Goal: Task Accomplishment & Management: Complete application form

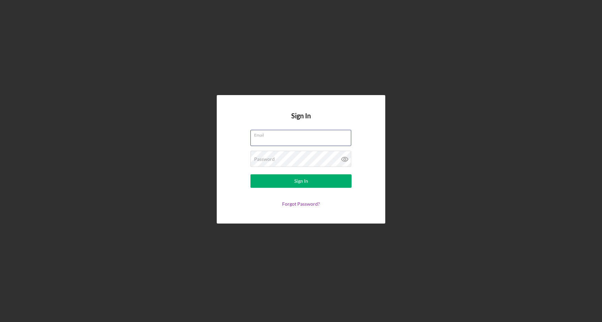
type input "[EMAIL_ADDRESS][DOMAIN_NAME]"
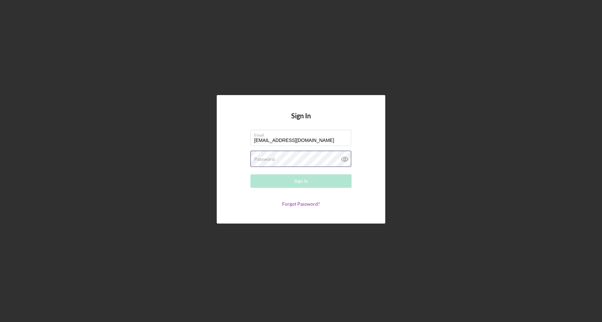
click at [301, 181] on button "Sign In" at bounding box center [300, 180] width 101 height 13
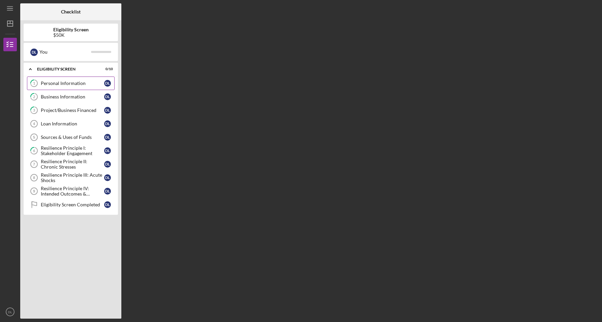
click at [84, 82] on div "Personal Information" at bounding box center [72, 83] width 63 height 5
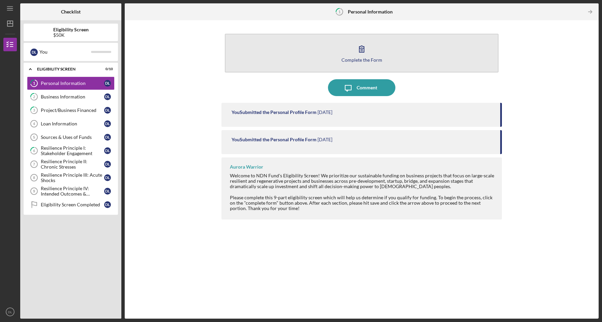
click at [349, 61] on div "Complete the Form" at bounding box center [361, 59] width 41 height 5
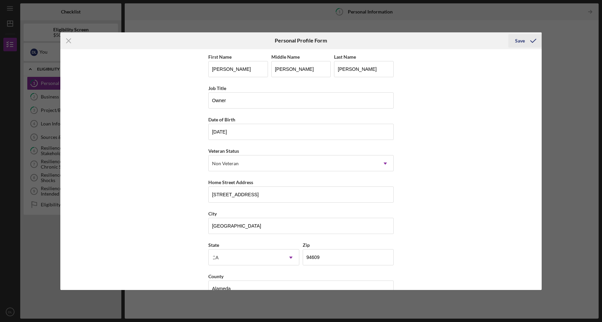
click at [519, 42] on div "Save" at bounding box center [520, 40] width 10 height 13
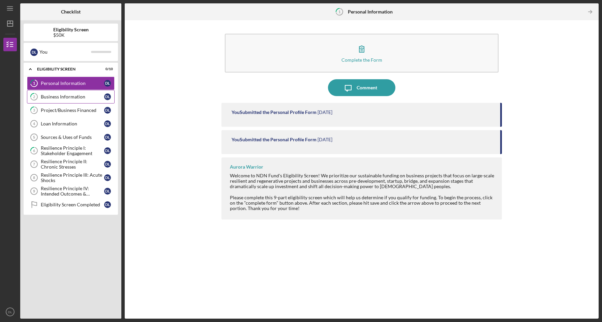
click at [54, 98] on div "Business Information" at bounding box center [72, 96] width 63 height 5
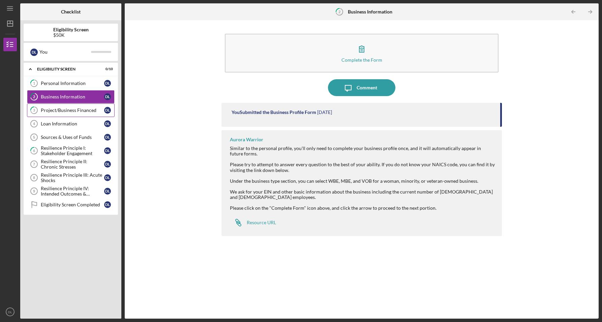
click at [73, 113] on link "3 Project/Business Financed D L" at bounding box center [71, 109] width 88 height 13
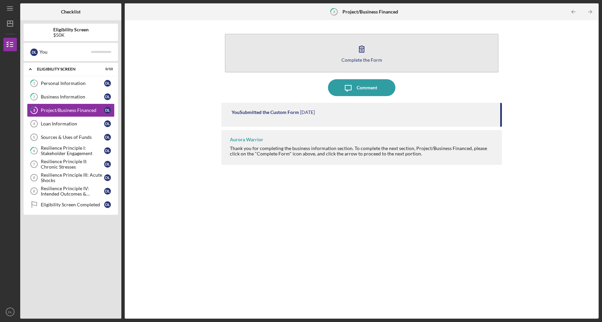
click at [353, 60] on div "Complete the Form" at bounding box center [361, 59] width 41 height 5
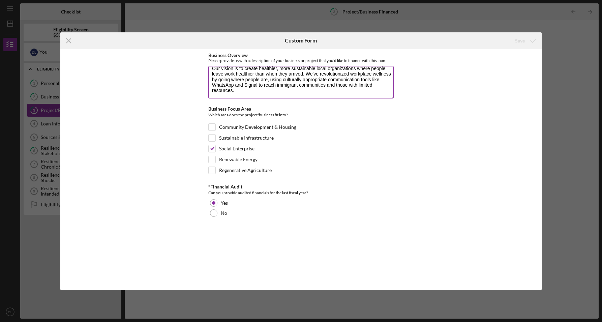
scroll to position [49, 0]
click at [233, 270] on div "Business Overview Please provide us with a description of your business or proj…" at bounding box center [300, 170] width 185 height 234
click at [517, 40] on div "Save" at bounding box center [520, 40] width 10 height 13
click at [68, 42] on icon "Icon/Menu Close" at bounding box center [68, 40] width 17 height 17
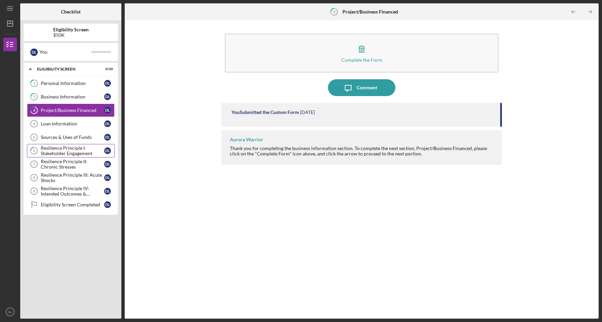
click at [84, 150] on div "Resilience Principle I: Stakeholder Engagement" at bounding box center [72, 150] width 63 height 11
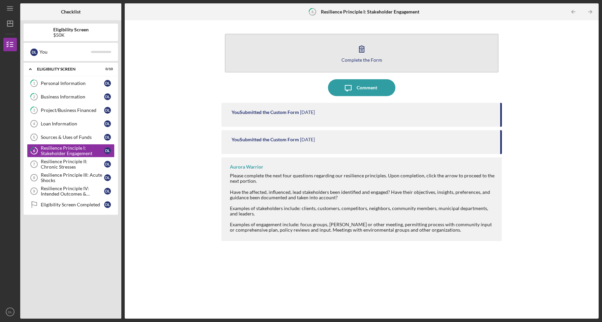
click at [355, 60] on div "Complete the Form" at bounding box center [361, 59] width 41 height 5
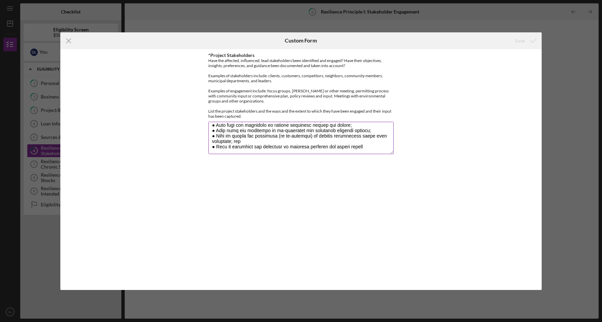
scroll to position [189, 0]
click at [70, 43] on icon "Icon/Menu Close" at bounding box center [68, 40] width 17 height 17
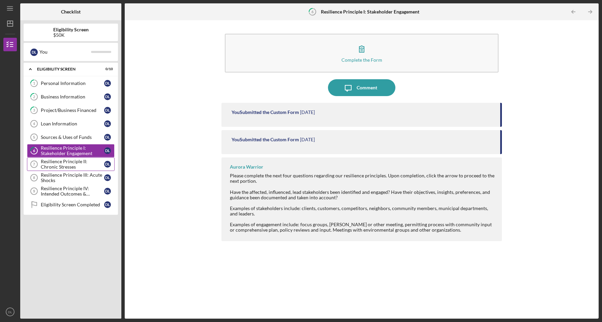
click at [66, 163] on div "Resilience Principle II: Chronic Stresses" at bounding box center [72, 164] width 63 height 11
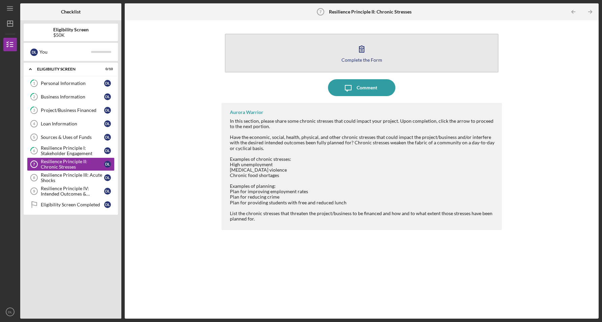
click at [353, 62] on div "Complete the Form" at bounding box center [361, 59] width 41 height 5
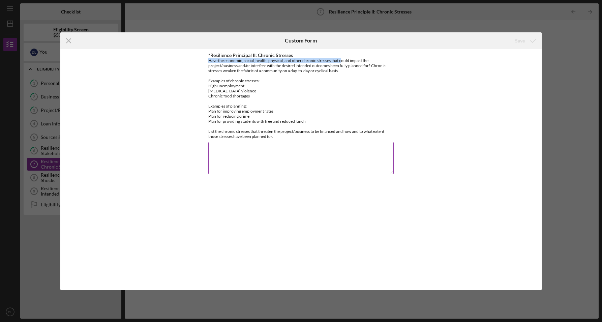
drag, startPoint x: 346, startPoint y: 53, endPoint x: 338, endPoint y: 67, distance: 16.4
click at [338, 67] on div "*Resilience Principal II: Chronic Stresses Have the economic, social, health, p…" at bounding box center [300, 96] width 185 height 86
click at [326, 134] on div "Have the economic, social, health, physical, and other chronic stresses that co…" at bounding box center [300, 98] width 185 height 81
click at [276, 135] on div "Have the economic, social, health, physical, and other chronic stresses that co…" at bounding box center [300, 98] width 185 height 81
drag, startPoint x: 276, startPoint y: 135, endPoint x: 208, endPoint y: 57, distance: 103.5
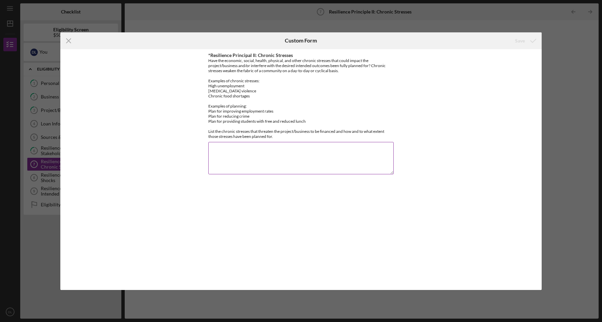
click at [208, 57] on div "*Resilience Principal II: Chronic Stresses Have the economic, social, health, p…" at bounding box center [300, 96] width 185 height 86
click at [115, 108] on div "*Resilience Principal II: Chronic Stresses Have the economic, social, health, p…" at bounding box center [301, 169] width 482 height 241
click at [227, 147] on textarea "*Resilience Principal II: Chronic Stresses" at bounding box center [300, 158] width 185 height 32
paste textarea "Chronic Stresses That Could Impact Sweet Livity I'll be straight with you - we'…"
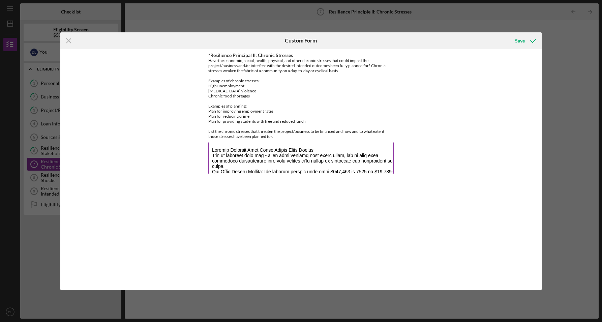
click at [212, 155] on textarea "*Resilience Principal II: Chronic Stresses" at bounding box center [300, 158] width 185 height 32
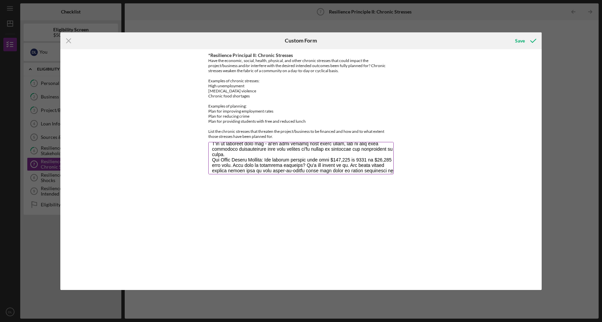
scroll to position [22, 0]
click at [213, 154] on textarea "*Resilience Principal II: Chronic Stresses" at bounding box center [300, 158] width 185 height 32
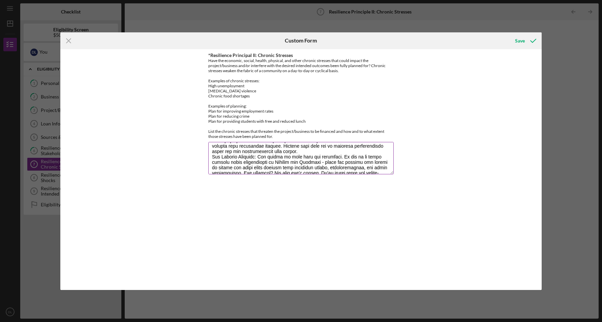
click at [212, 157] on textarea "*Resilience Principal II: Chronic Stresses" at bounding box center [300, 158] width 185 height 32
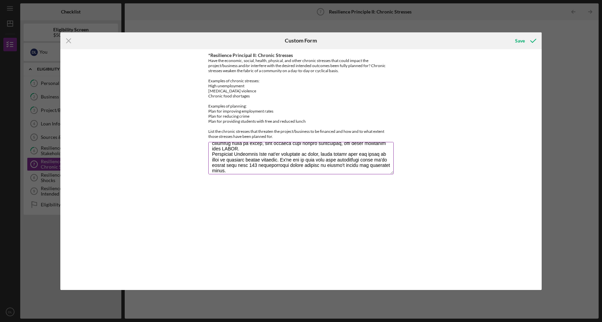
click at [212, 153] on textarea "*Resilience Principal II: Chronic Stresses" at bounding box center [300, 158] width 185 height 32
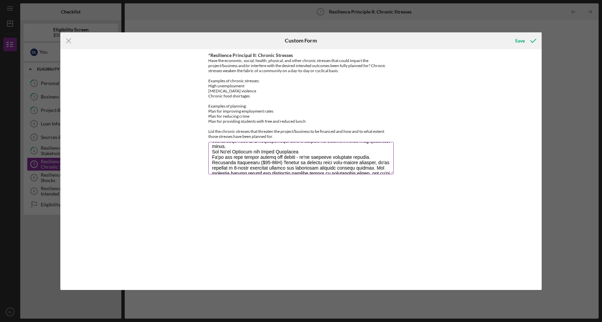
scroll to position [134, 0]
click at [212, 150] on textarea "*Resilience Principal II: Chronic Stresses" at bounding box center [300, 158] width 185 height 32
click at [213, 161] on textarea "*Resilience Principal II: Chronic Stresses" at bounding box center [300, 158] width 185 height 32
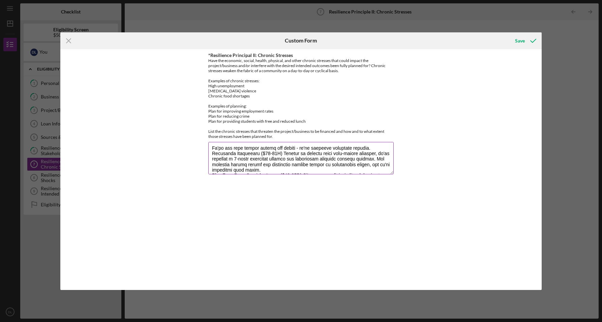
scroll to position [153, 0]
click at [213, 153] on textarea "*Resilience Principal II: Chronic Stresses" at bounding box center [300, 158] width 185 height 32
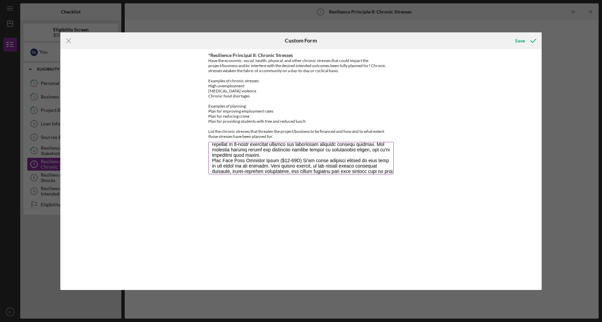
scroll to position [180, 0]
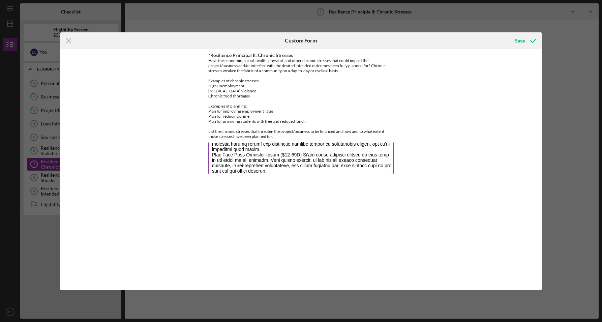
click at [212, 153] on textarea "*Resilience Principal II: Chronic Stresses" at bounding box center [300, 158] width 185 height 32
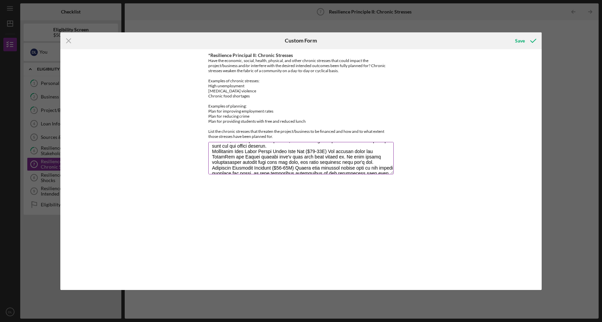
scroll to position [210, 0]
click at [212, 150] on textarea "*Resilience Principal II: Chronic Stresses" at bounding box center [300, 158] width 185 height 32
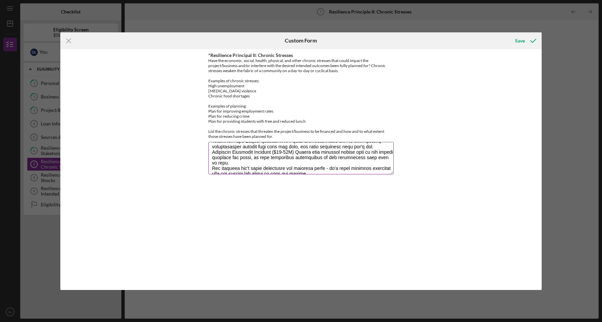
scroll to position [233, 0]
click at [212, 150] on textarea "*Resilience Principal II: Chronic Stresses" at bounding box center [300, 158] width 185 height 32
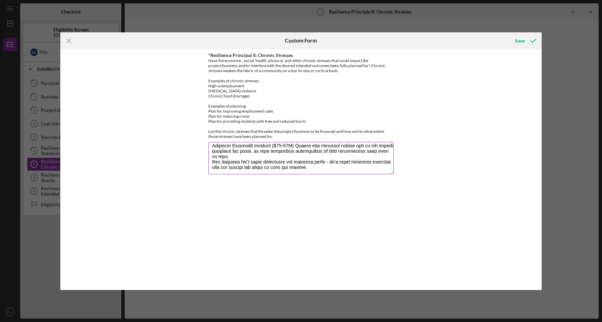
scroll to position [243, 0]
click at [212, 159] on textarea "*Resilience Principal II: Chronic Stresses" at bounding box center [300, 158] width 185 height 32
type textarea "Chronic Stresses That Could Impact Sweet Livity I'll be straight with you - we'…"
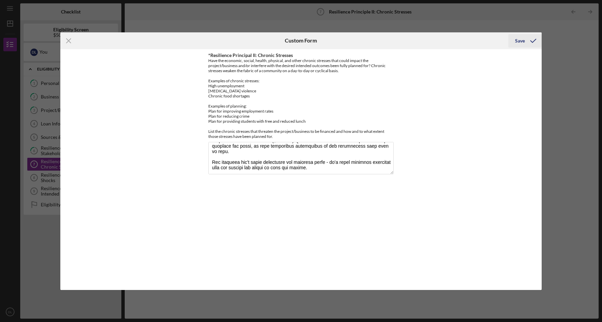
click at [521, 40] on div "Save" at bounding box center [520, 40] width 10 height 13
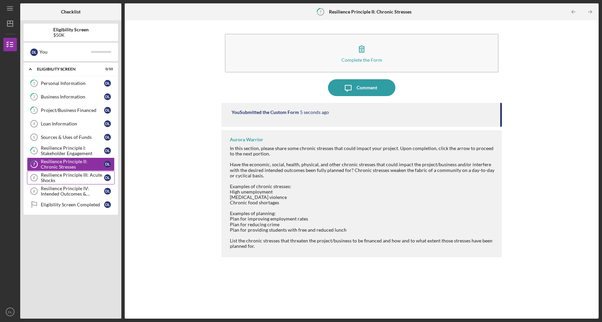
click at [58, 179] on div "Resilience Principle III: Acute Shocks" at bounding box center [72, 177] width 63 height 11
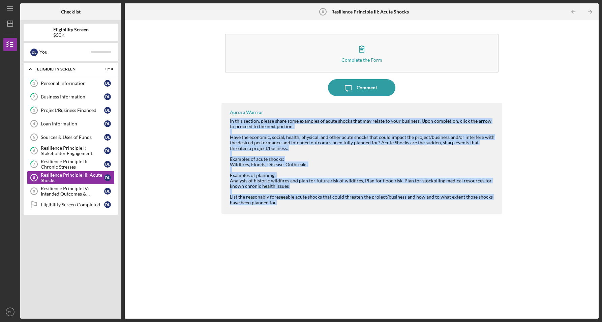
drag, startPoint x: 278, startPoint y: 203, endPoint x: 229, endPoint y: 121, distance: 95.4
click at [229, 121] on div "Aurora Warrior In this section, please share some examples of acute shocks that…" at bounding box center [361, 158] width 280 height 111
copy div "In this section, please share some examples of acute shocks that may relate to …"
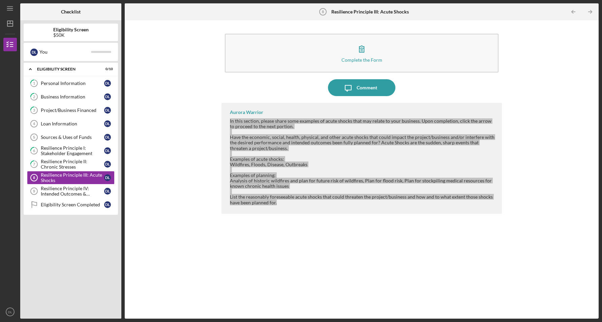
click at [137, 131] on div "Complete the Form Form Icon/Message Comment Aurora Warrior In this section, ple…" at bounding box center [361, 170] width 467 height 292
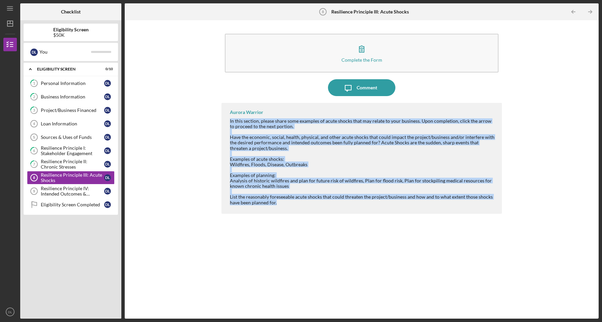
click at [335, 160] on div "Examples of acute shocks:" at bounding box center [362, 158] width 265 height 5
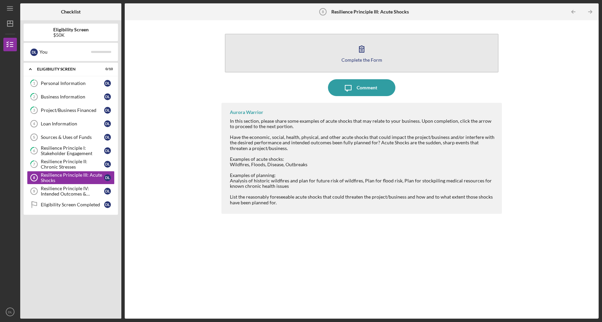
click at [361, 61] on div "Complete the Form" at bounding box center [361, 59] width 41 height 5
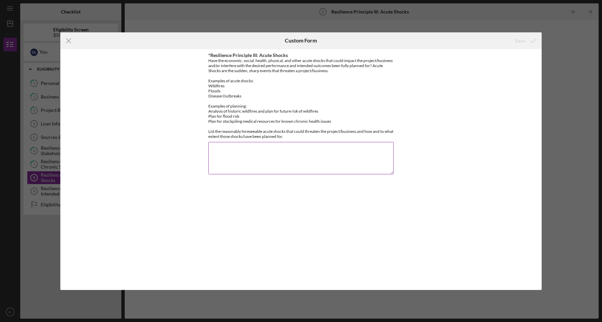
click at [227, 156] on textarea "*Resilience Principle III: Acute Shocks" at bounding box center [300, 158] width 185 height 32
paste textarea "Lorem Ipsumd Sita Conse Adi Elits Doeius T incidid utlab etdol magnaa eni admi …"
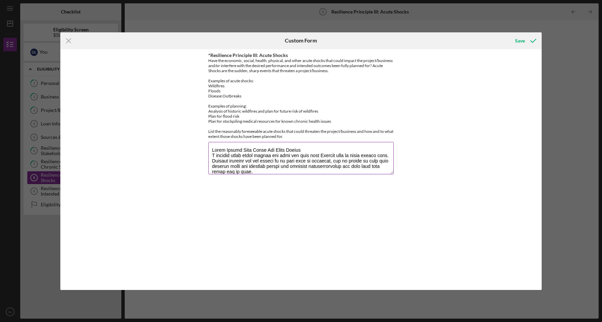
click at [302, 149] on textarea "*Resilience Principle III: Acute Shocks" at bounding box center [300, 158] width 185 height 32
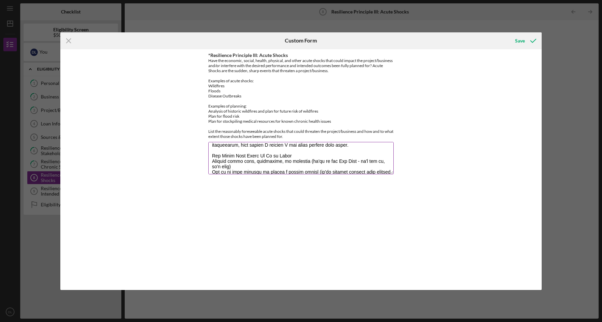
scroll to position [74, 0]
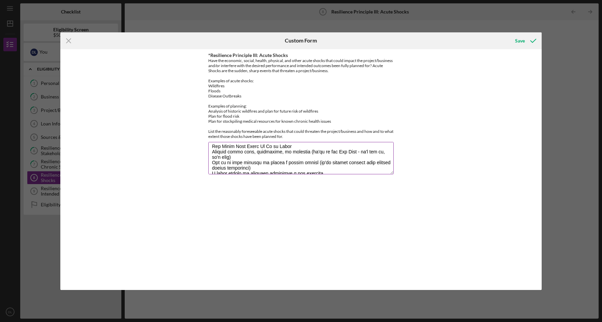
click at [293, 144] on textarea "*Resilience Principle III: Acute Shocks" at bounding box center [300, 158] width 185 height 32
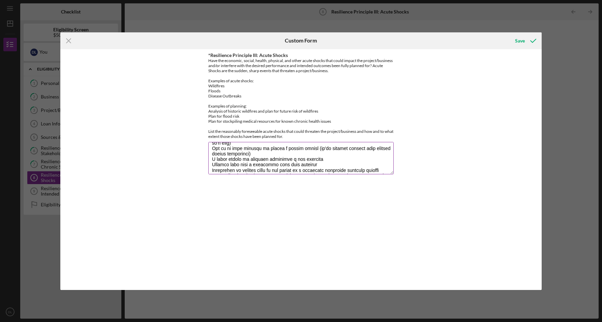
scroll to position [95, 0]
click at [265, 147] on textarea "*Resilience Principle III: Acute Shocks" at bounding box center [300, 158] width 185 height 32
click at [322, 156] on textarea "*Resilience Principle III: Acute Shocks" at bounding box center [300, 158] width 185 height 32
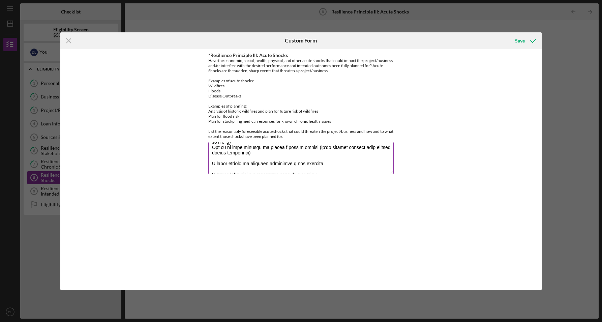
click at [321, 166] on textarea "*Resilience Principle III: Acute Shocks" at bounding box center [300, 158] width 185 height 32
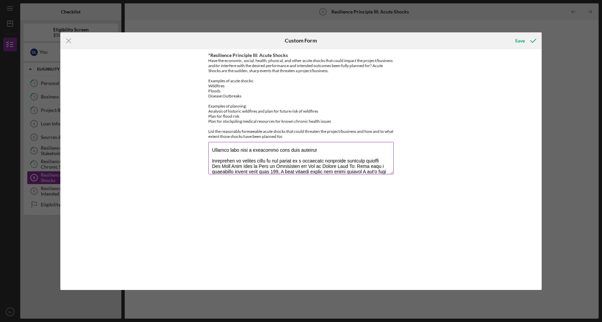
scroll to position [123, 0]
click at [380, 152] on textarea "*Resilience Principle III: Acute Shocks" at bounding box center [300, 158] width 185 height 32
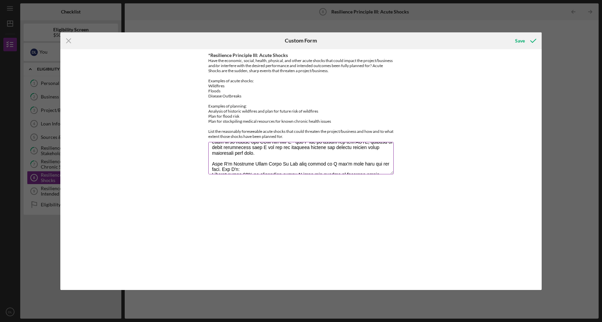
scroll to position [169, 0]
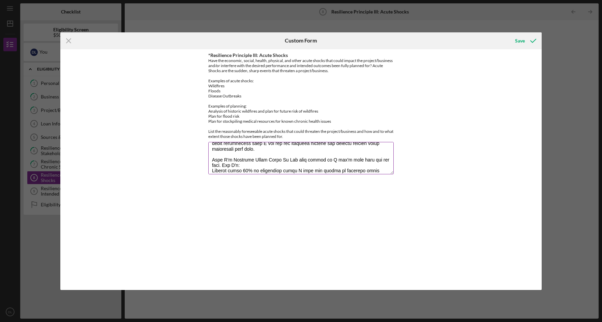
click at [224, 153] on textarea "*Resilience Principle III: Acute Shocks" at bounding box center [300, 158] width 185 height 32
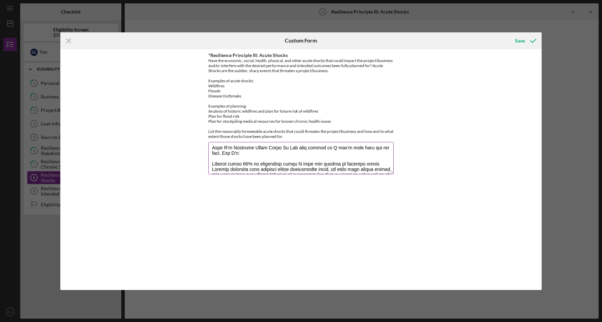
scroll to position [181, 0]
click at [370, 151] on textarea "*Resilience Principle III: Acute Shocks" at bounding box center [300, 158] width 185 height 32
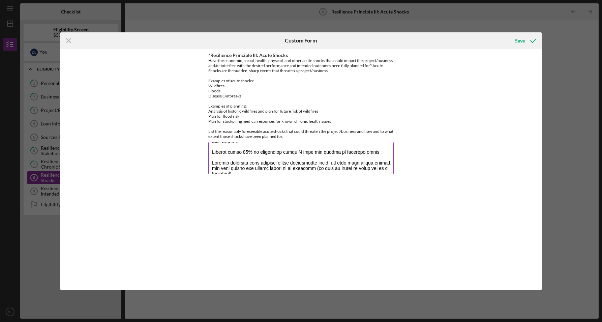
scroll to position [194, 0]
click at [261, 161] on textarea "*Resilience Principle III: Acute Shocks" at bounding box center [300, 158] width 185 height 32
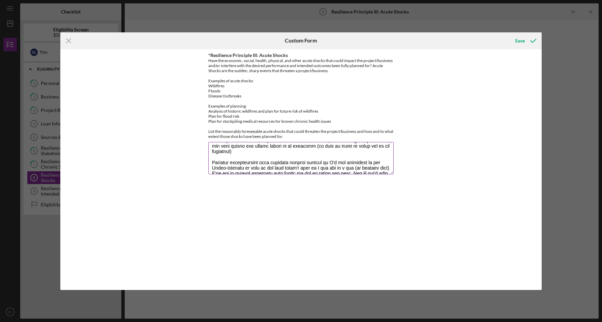
scroll to position [212, 0]
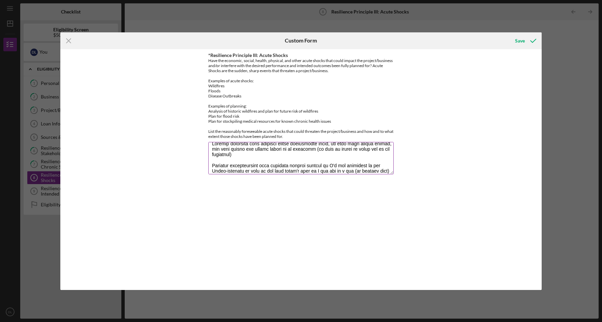
click at [380, 153] on textarea "*Resilience Principle III: Acute Shocks" at bounding box center [300, 158] width 185 height 32
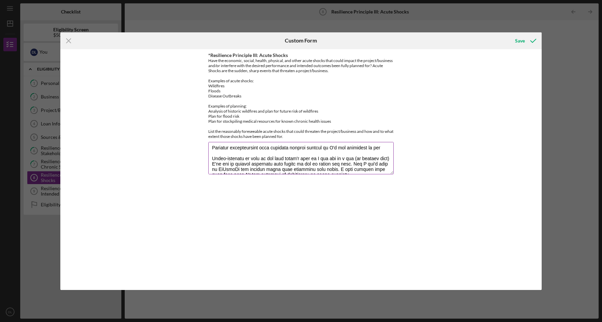
scroll to position [231, 0]
click at [212, 151] on textarea "*Resilience Principle III: Acute Shocks" at bounding box center [300, 158] width 185 height 32
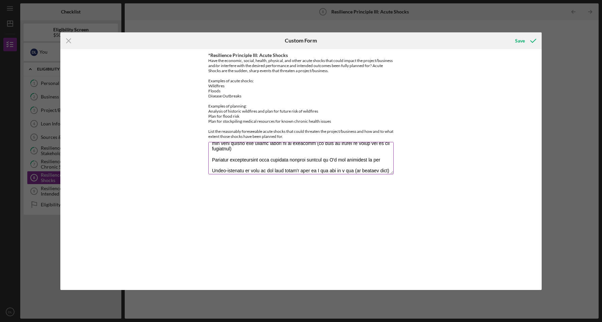
scroll to position [205, 0]
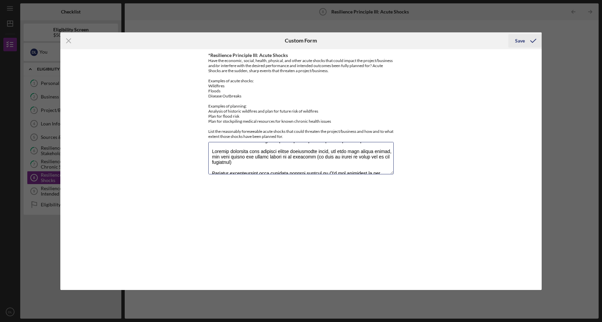
type textarea "Lorem Ipsumd Sita Conse Adi Elits Doeius T incidid utlab etdol magnaa eni admi …"
click at [518, 40] on div "Save" at bounding box center [520, 40] width 10 height 13
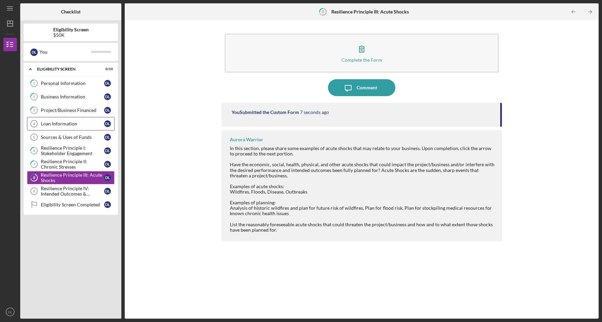
click at [65, 124] on div "Loan Information" at bounding box center [72, 123] width 63 height 5
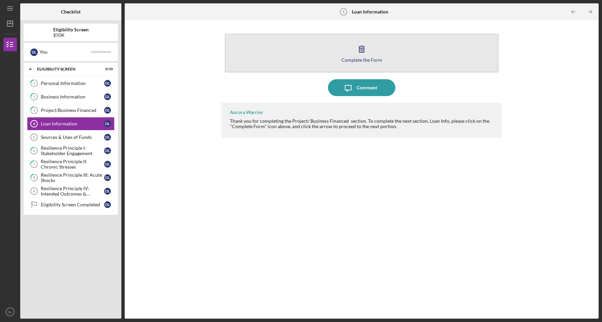
click at [354, 59] on div "Complete the Form" at bounding box center [361, 59] width 41 height 5
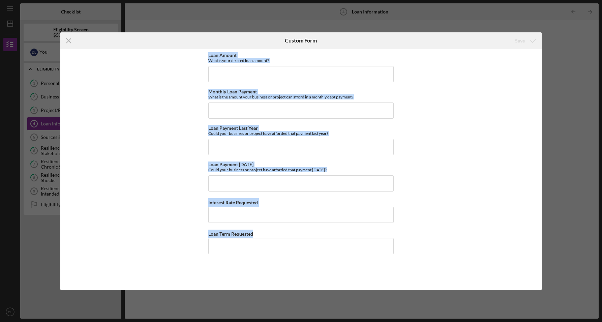
drag, startPoint x: 208, startPoint y: 55, endPoint x: 276, endPoint y: 270, distance: 225.8
click at [276, 270] on div "Loan Amount What is your desired loan amount? Monthly Loan Payment What is the …" at bounding box center [300, 170] width 185 height 234
copy div "Loan Amount What is your desired loan amount? Monthly Loan Payment What is the …"
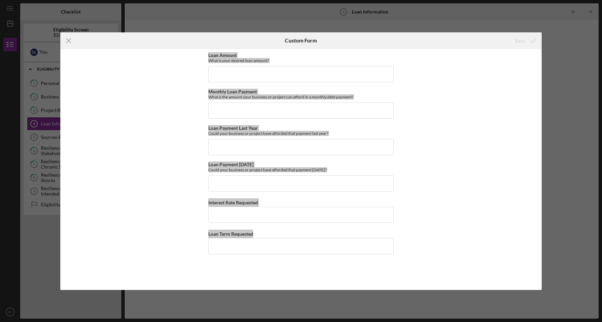
click at [111, 59] on div "Loan Amount What is your desired loan amount? Monthly Loan Payment What is the …" at bounding box center [301, 169] width 482 height 241
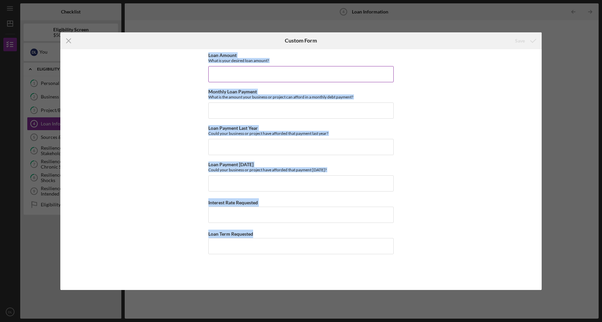
click at [228, 71] on input "Loan Amount" at bounding box center [300, 74] width 185 height 16
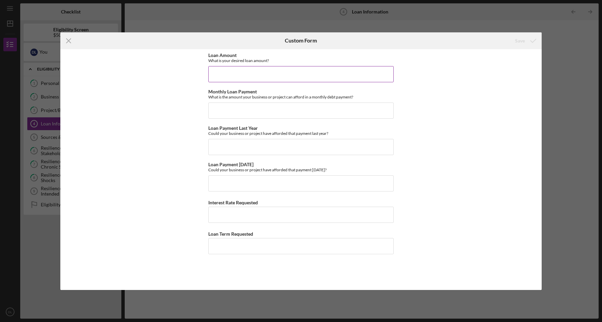
paste input "$7,500,050,100."
paste input ",800,900"
type input "$75,000"
click at [224, 112] on input "Monthly Loan Payment" at bounding box center [300, 110] width 185 height 16
paste input "$800,900"
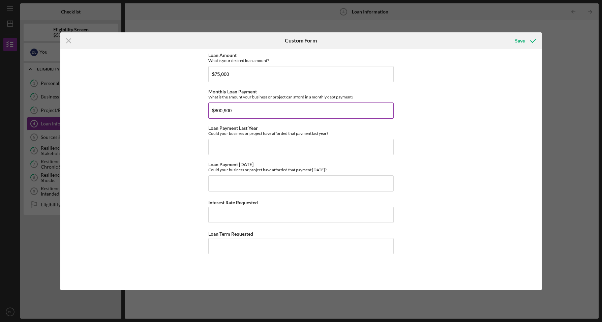
click at [223, 111] on input "$800,900" at bounding box center [300, 110] width 185 height 16
click at [233, 110] on input "$800,900" at bounding box center [300, 110] width 185 height 16
type input "$800"
click at [228, 146] on input "Loan Payment Last Year" at bounding box center [300, 147] width 185 height 16
click at [225, 179] on input "Loan Payment [DATE]" at bounding box center [300, 183] width 185 height 16
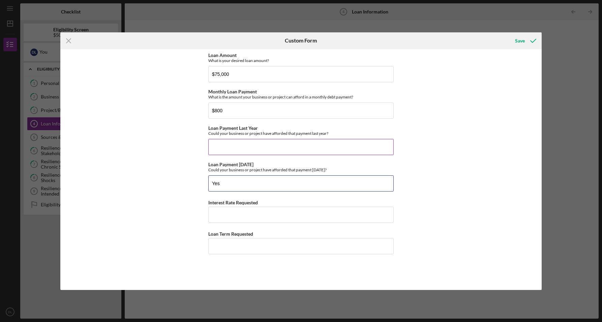
type input "Yes"
click at [256, 142] on input "Loan Payment Last Year" at bounding box center [300, 147] width 185 height 16
paste input "Be honest - with $77,000 in revenue last year, an additional $800-900 monthly p…"
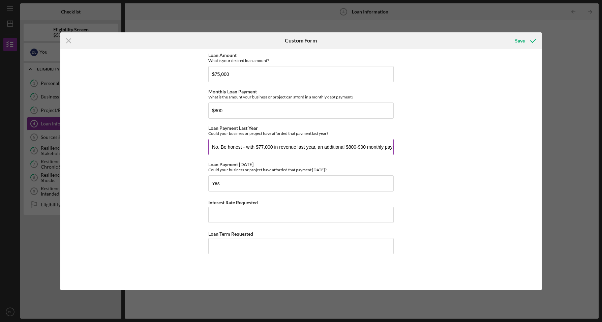
click at [252, 147] on input "No. Be honest - with $77,000 in revenue last year, an additional $800-900 month…" at bounding box center [300, 147] width 185 height 16
click at [246, 148] on input "No. Be honest - with $77,000 in revenue last year, an additional $800-900 month…" at bounding box center [300, 147] width 185 height 16
click at [319, 146] on input "No. With $77,000 in revenue last year, an additional $800-900 monthly payment (…" at bounding box center [300, 147] width 185 height 16
click at [247, 148] on input "No. With $77,000 in revenue last year, an additional $800-900 monthly payment (…" at bounding box center [300, 147] width 185 height 16
click at [310, 148] on input "No. With $77,000 in revenue last year, an additional $800 monthly payment ($9,6…" at bounding box center [300, 147] width 185 height 16
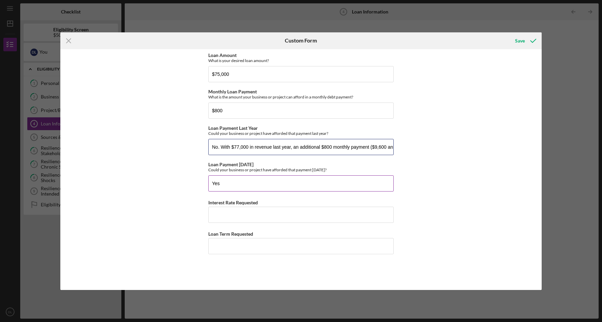
type input "No. With $77,000 in revenue last year, an additional $800 monthly payment ($9,6…"
click at [225, 185] on input "Yes" at bounding box center [300, 183] width 185 height 16
paste input "Possibly In [DATE] you had around $215,000 in revenue, so $10,800 annually migh…"
click at [226, 186] on input "Yes, more likely. Possibly In [DATE] you had around $215,000 in revenue, so $10…" at bounding box center [300, 183] width 185 height 16
click at [266, 183] on input "Yes, more likely. Possibly In [DATE] you had around $215,000 in revenue, so $10…" at bounding box center [300, 183] width 185 height 16
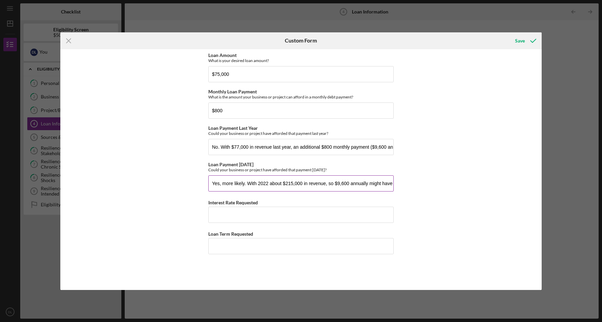
click at [320, 184] on input "Yes, more likely. With 2022 about $215,000 in revenue, so $9,600 annually might…" at bounding box center [300, 183] width 185 height 16
type input "Yes, more likely. With 2022 about $215,000 in revenue, so $9,600 annually might…"
click at [219, 74] on input "$75,000" at bounding box center [300, 74] width 185 height 16
type input "$100,000"
click at [227, 208] on input "Interest Rate Requested" at bounding box center [300, 215] width 185 height 16
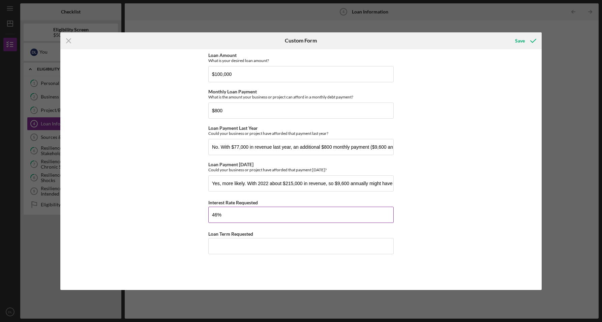
type input "4%"
type input "6.00000%"
click at [238, 244] on input "Loan Term Requested" at bounding box center [300, 246] width 185 height 16
paste input "710."
type input "7"
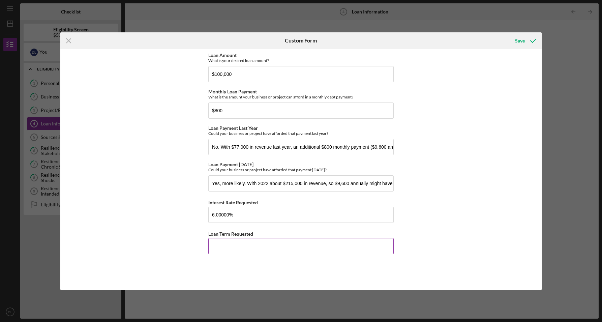
click at [213, 244] on input "Loan Term Requested" at bounding box center [300, 246] width 185 height 16
type input "7"
click at [243, 181] on input "Yes, more likely. With 2022 about $215,000 in revenue, so $9,600 annually might…" at bounding box center [300, 183] width 185 height 16
click at [245, 183] on input "Yes, more likely. With 2022 about $215,000 in revenue, so $9,600 annually might…" at bounding box center [300, 183] width 185 height 16
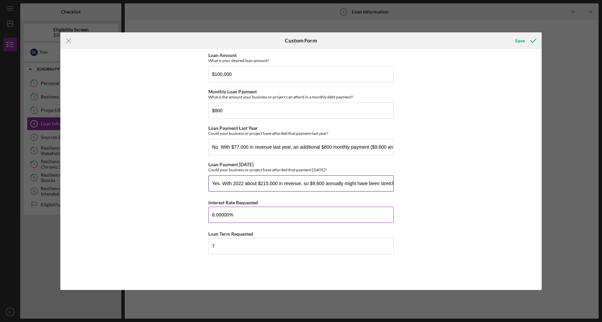
type input "Yes. With 2022 about $215,000 in revenue, so $9,600 annually might have been st…"
click at [214, 213] on input "6.00000%" at bounding box center [300, 215] width 185 height 16
type input "5.00000%"
click at [219, 247] on input "7" at bounding box center [300, 246] width 185 height 16
type input "13"
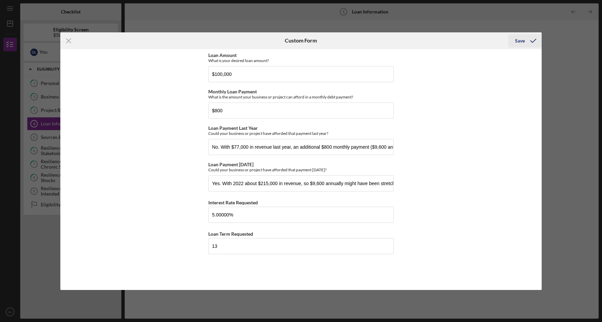
click at [520, 40] on div "Save" at bounding box center [520, 40] width 10 height 13
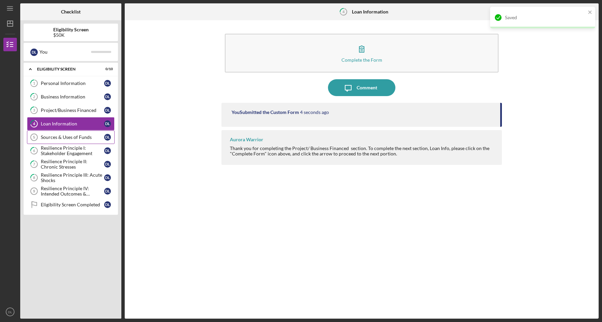
click at [65, 138] on div "Sources & Uses of Funds" at bounding box center [72, 136] width 63 height 5
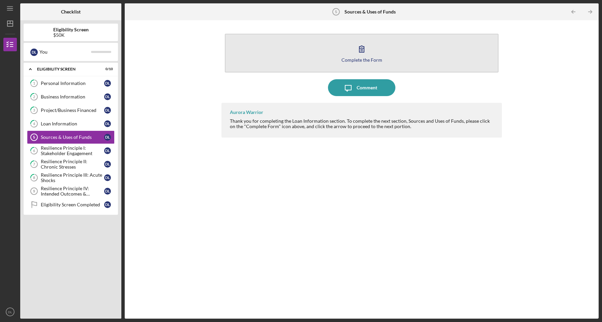
click at [359, 61] on div "Complete the Form" at bounding box center [361, 59] width 41 height 5
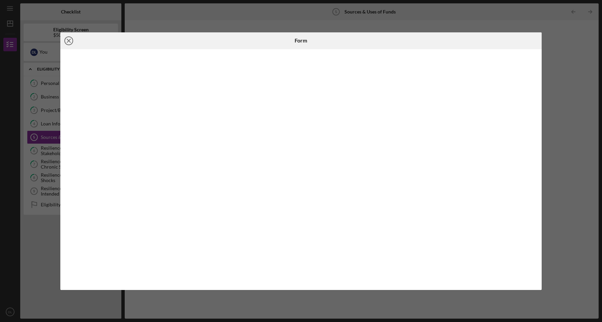
click at [70, 40] on icon "Icon/Close" at bounding box center [68, 40] width 17 height 17
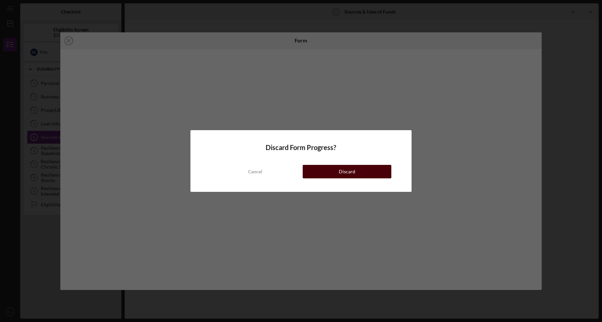
click at [349, 172] on div "Discard" at bounding box center [347, 171] width 17 height 13
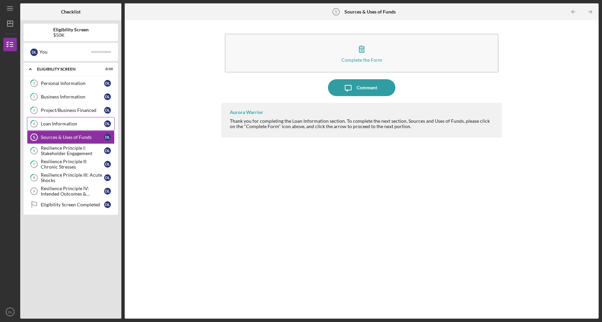
click at [66, 123] on div "Loan Information" at bounding box center [72, 123] width 63 height 5
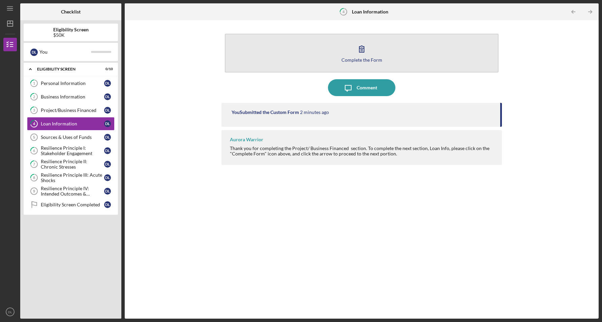
click at [353, 58] on div "Complete the Form" at bounding box center [361, 59] width 41 height 5
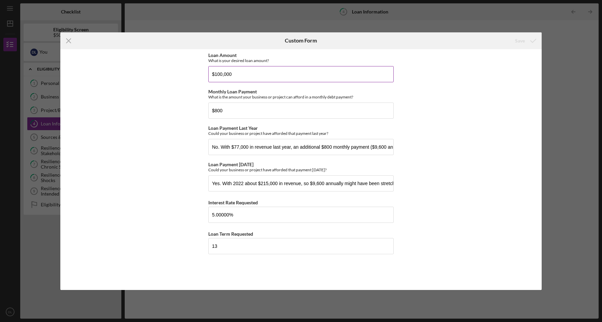
click at [235, 75] on input "$100,000" at bounding box center [300, 74] width 185 height 16
type input "$1"
type input "$50,000"
click at [309, 183] on input "Yes. With 2022 about $215,000 in revenue, so $9,600 annually might have been st…" at bounding box center [300, 183] width 185 height 16
click at [336, 184] on input "Yes. With 2022 about $215,000 in revenue, $9,600 annually might have been stret…" at bounding box center [300, 183] width 185 height 16
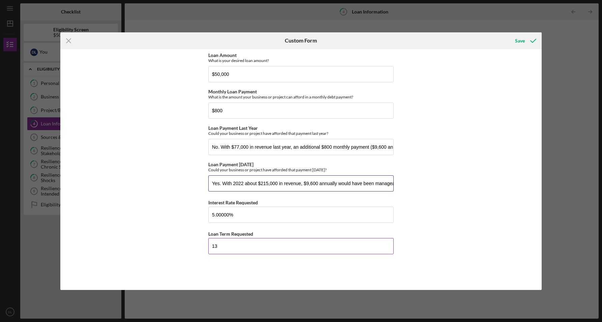
type input "Yes. With 2022 about $215,000 in revenue, $9,600 annually would have been manag…"
click at [220, 245] on input "13" at bounding box center [300, 246] width 185 height 16
type input "6"
click at [518, 39] on div "Save" at bounding box center [520, 40] width 10 height 13
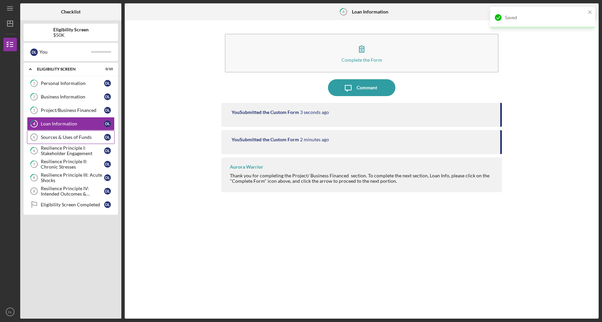
click at [71, 137] on div "Sources & Uses of Funds" at bounding box center [72, 136] width 63 height 5
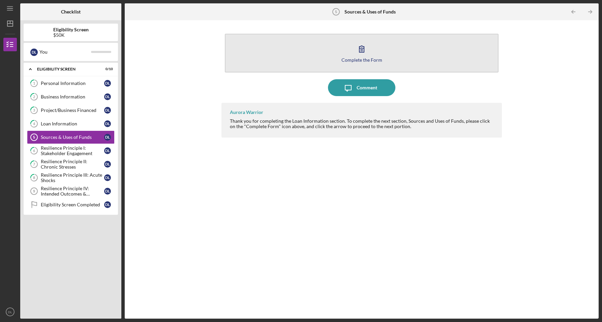
click at [364, 62] on div "Complete the Form" at bounding box center [361, 59] width 41 height 5
click at [363, 59] on div "Complete the Form" at bounding box center [361, 59] width 41 height 5
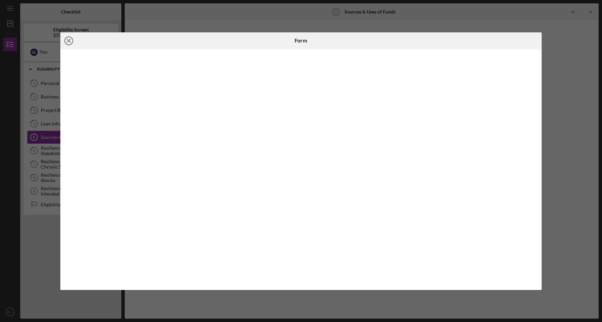
click at [69, 41] on line at bounding box center [68, 40] width 3 height 3
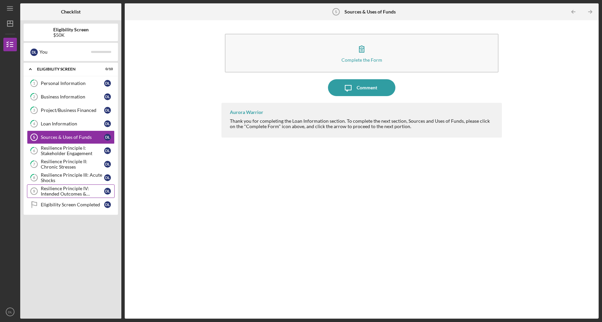
click at [64, 190] on div "Resilience Principle IV: Intended Outcomes & Measures Defined" at bounding box center [72, 191] width 63 height 11
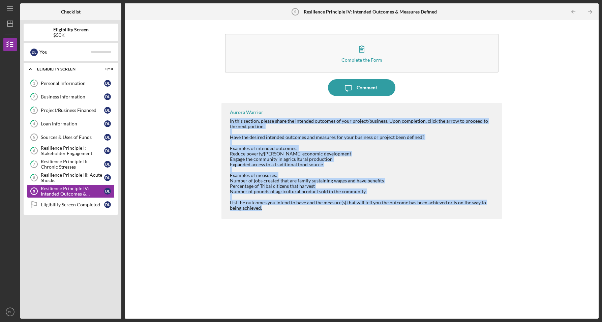
drag, startPoint x: 249, startPoint y: 207, endPoint x: 231, endPoint y: 121, distance: 88.6
click at [231, 121] on div "In this section, please share the intended outcomes of your project/business. U…" at bounding box center [362, 164] width 265 height 92
copy div "In this section, please share the intended outcomes of your project/business. U…"
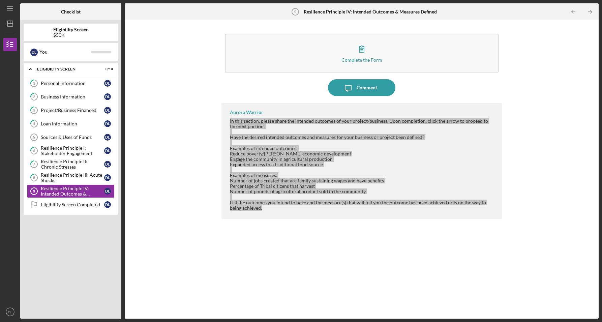
drag, startPoint x: 100, startPoint y: 321, endPoint x: 137, endPoint y: 202, distance: 124.8
click at [137, 202] on div "Complete the Form Form Icon/Message Comment Aurora Warrior In this section, ple…" at bounding box center [361, 170] width 467 height 292
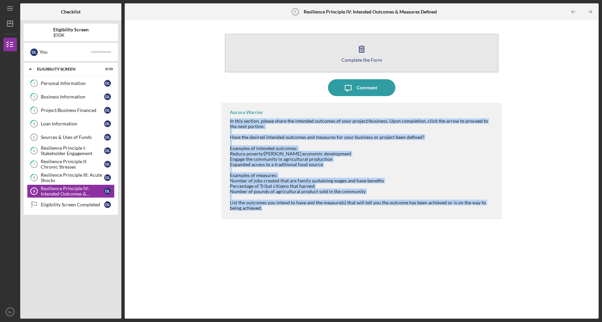
click at [354, 60] on div "Complete the Form" at bounding box center [361, 59] width 41 height 5
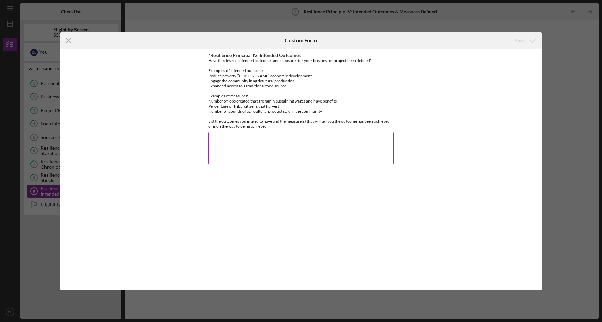
click at [235, 140] on textarea "*Resilience Principal IV: Intended Outcomes" at bounding box center [300, 148] width 185 height 32
paste textarea "Loremips Dolorsit ame Consecte ad 4604: 1. Elitse Doeiusm Temporinci Utlaboreet…"
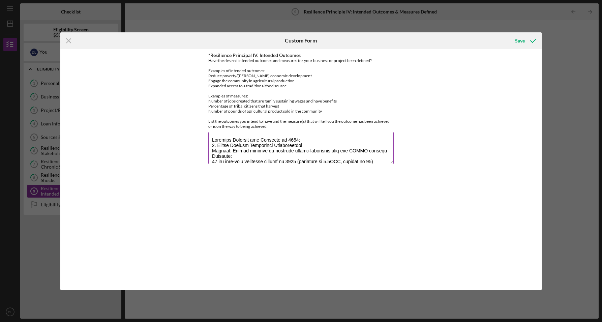
click at [307, 139] on textarea "*Resilience Principal IV: Intended Outcomes" at bounding box center [300, 148] width 185 height 32
click at [247, 135] on textarea "*Resilience Principal IV: Intended Outcomes" at bounding box center [300, 148] width 185 height 32
click at [213, 143] on textarea "*Resilience Principal IV: Intended Outcomes" at bounding box center [300, 148] width 185 height 32
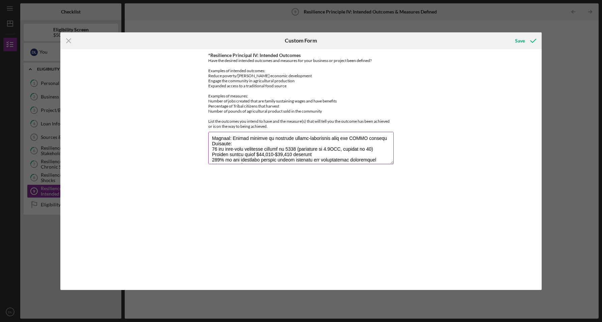
scroll to position [24, 0]
click at [213, 143] on textarea "*Resilience Principal IV: Intended Outcomes" at bounding box center [300, 148] width 185 height 32
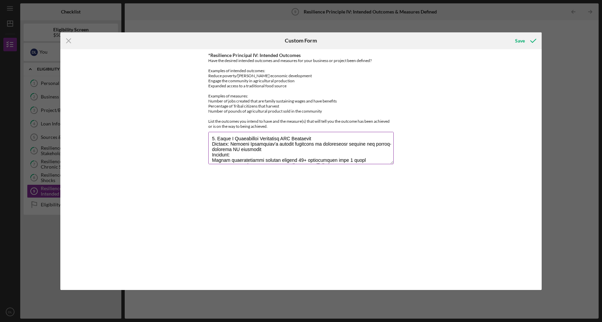
scroll to position [67, 0]
click at [212, 143] on textarea "*Resilience Principal IV: Intended Outcomes" at bounding box center [300, 148] width 185 height 32
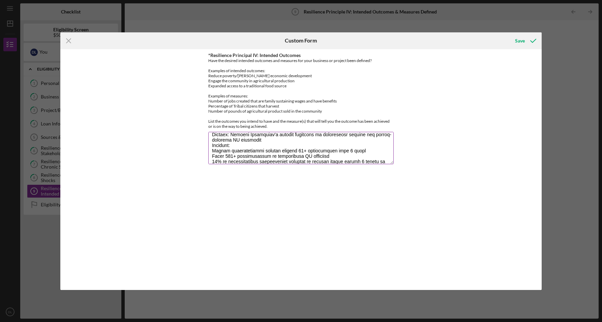
scroll to position [85, 0]
click at [212, 143] on textarea "*Resilience Principal IV: Intended Outcomes" at bounding box center [300, 148] width 185 height 32
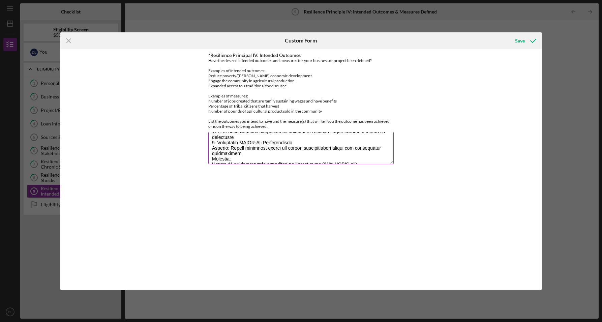
scroll to position [119, 0]
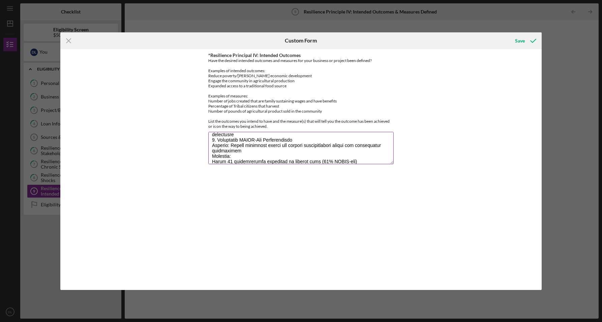
click at [212, 138] on textarea "*Resilience Principal IV: Intended Outcomes" at bounding box center [300, 148] width 185 height 32
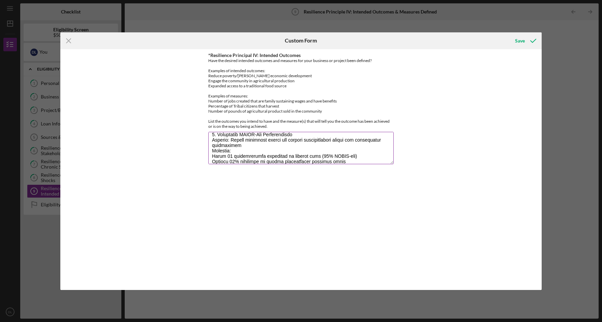
scroll to position [135, 0]
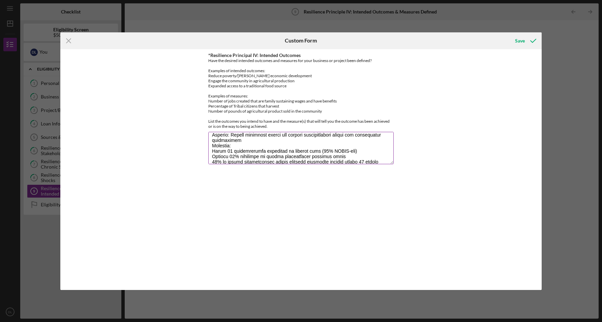
click at [212, 133] on textarea "*Resilience Principal IV: Intended Outcomes" at bounding box center [300, 148] width 185 height 32
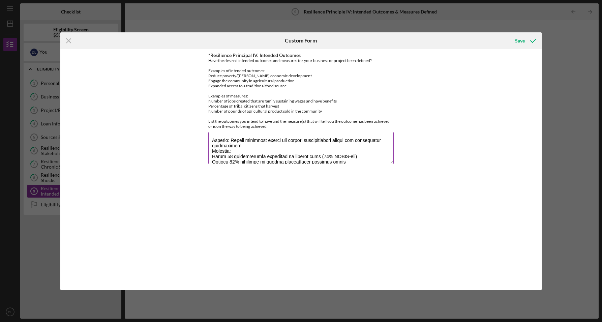
click at [212, 150] on textarea "*Resilience Principal IV: Intended Outcomes" at bounding box center [300, 148] width 185 height 32
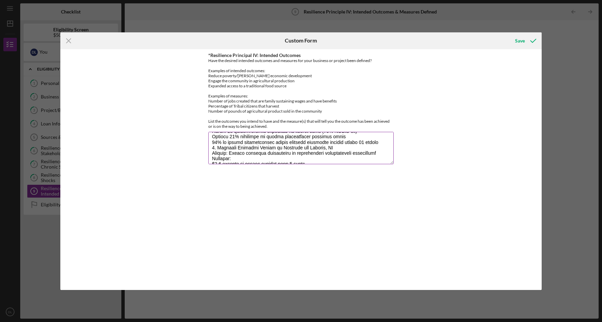
scroll to position [166, 0]
click at [213, 146] on textarea "*Resilience Principal IV: Intended Outcomes" at bounding box center [300, 148] width 185 height 32
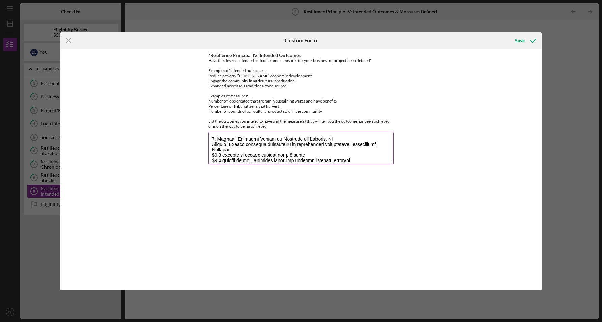
scroll to position [181, 0]
click at [213, 142] on textarea "*Resilience Principal IV: Intended Outcomes" at bounding box center [300, 148] width 185 height 32
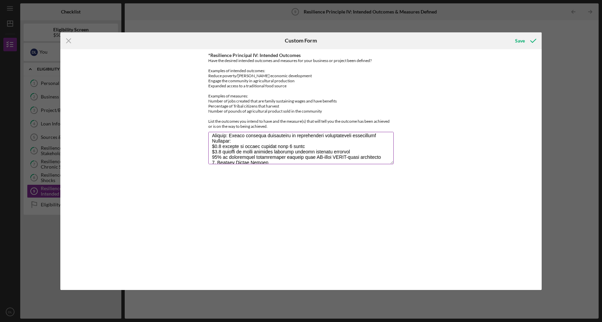
scroll to position [195, 0]
click at [212, 140] on textarea "*Resilience Principal IV: Intended Outcomes" at bounding box center [300, 148] width 185 height 32
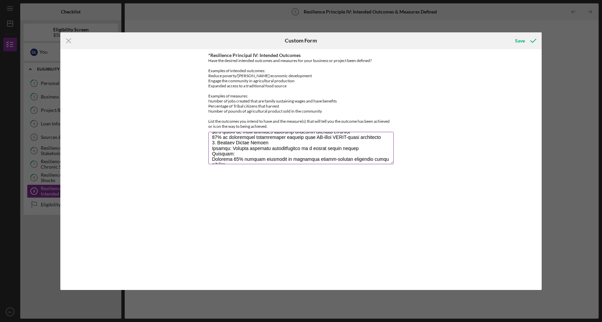
scroll to position [221, 0]
click at [212, 139] on textarea "*Resilience Principal IV: Intended Outcomes" at bounding box center [300, 148] width 185 height 32
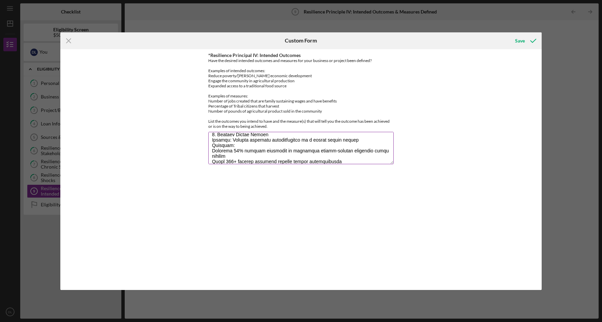
click at [212, 137] on textarea "*Resilience Principal IV: Intended Outcomes" at bounding box center [300, 148] width 185 height 32
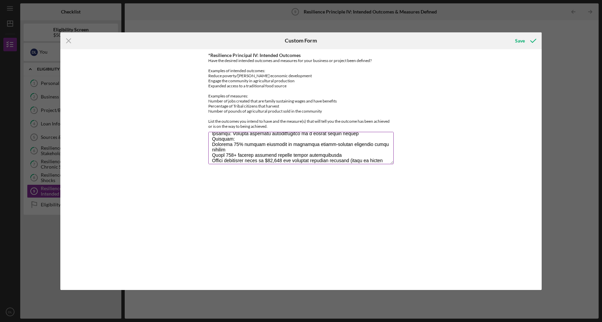
scroll to position [248, 0]
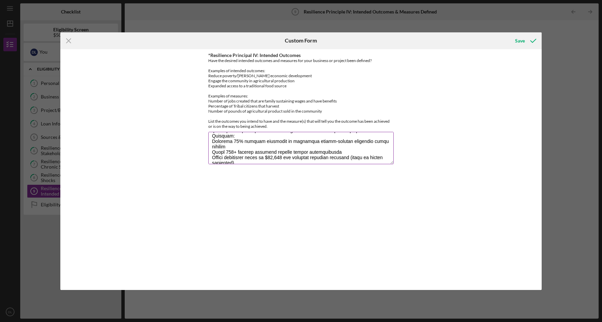
click at [212, 135] on textarea "*Resilience Principal IV: Intended Outcomes" at bounding box center [300, 148] width 185 height 32
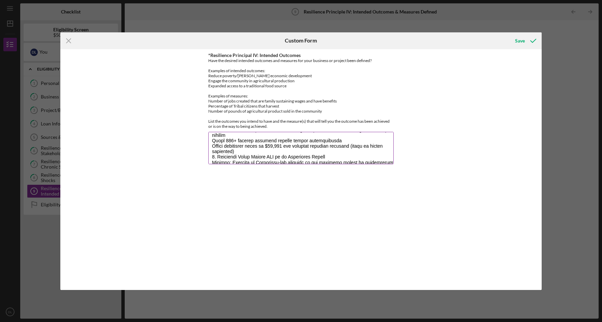
scroll to position [269, 0]
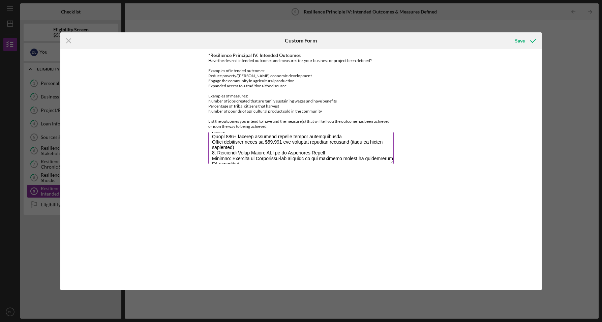
click at [212, 145] on textarea "*Resilience Principal IV: Intended Outcomes" at bounding box center [300, 148] width 185 height 32
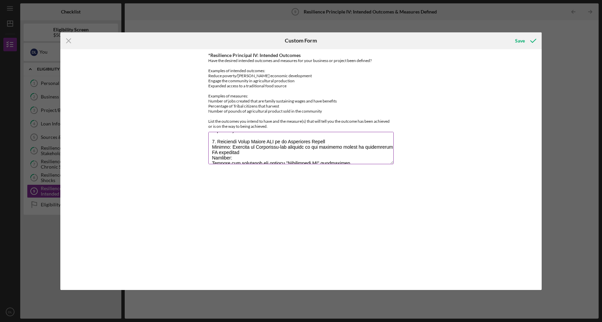
scroll to position [286, 0]
click at [212, 139] on textarea "*Resilience Principal IV: Intended Outcomes" at bounding box center [300, 148] width 185 height 32
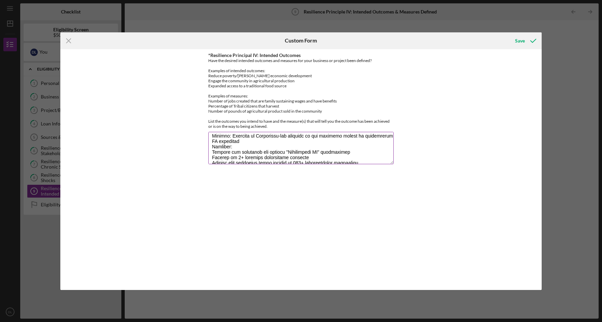
scroll to position [302, 0]
click at [212, 139] on textarea "*Resilience Principal IV: Intended Outcomes" at bounding box center [300, 148] width 185 height 32
type textarea "Loremips Dolorsit ame Consecte ad 0531: 3. Elitse Doeiusm Temporinci Utlaboreet…"
click at [520, 42] on div "Save" at bounding box center [520, 40] width 10 height 13
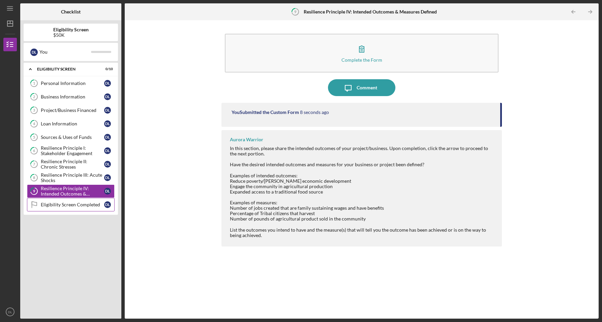
click at [83, 203] on div "Eligibility Screen Completed" at bounding box center [72, 204] width 63 height 5
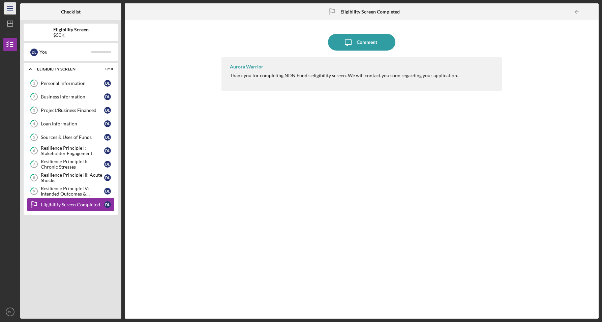
click at [9, 11] on icon "Icon/Menu" at bounding box center [10, 8] width 15 height 15
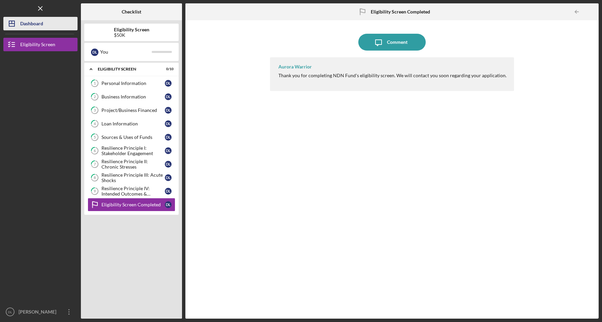
click at [24, 22] on div "Dashboard" at bounding box center [31, 24] width 23 height 15
